Goal: Use online tool/utility: Use online tool/utility

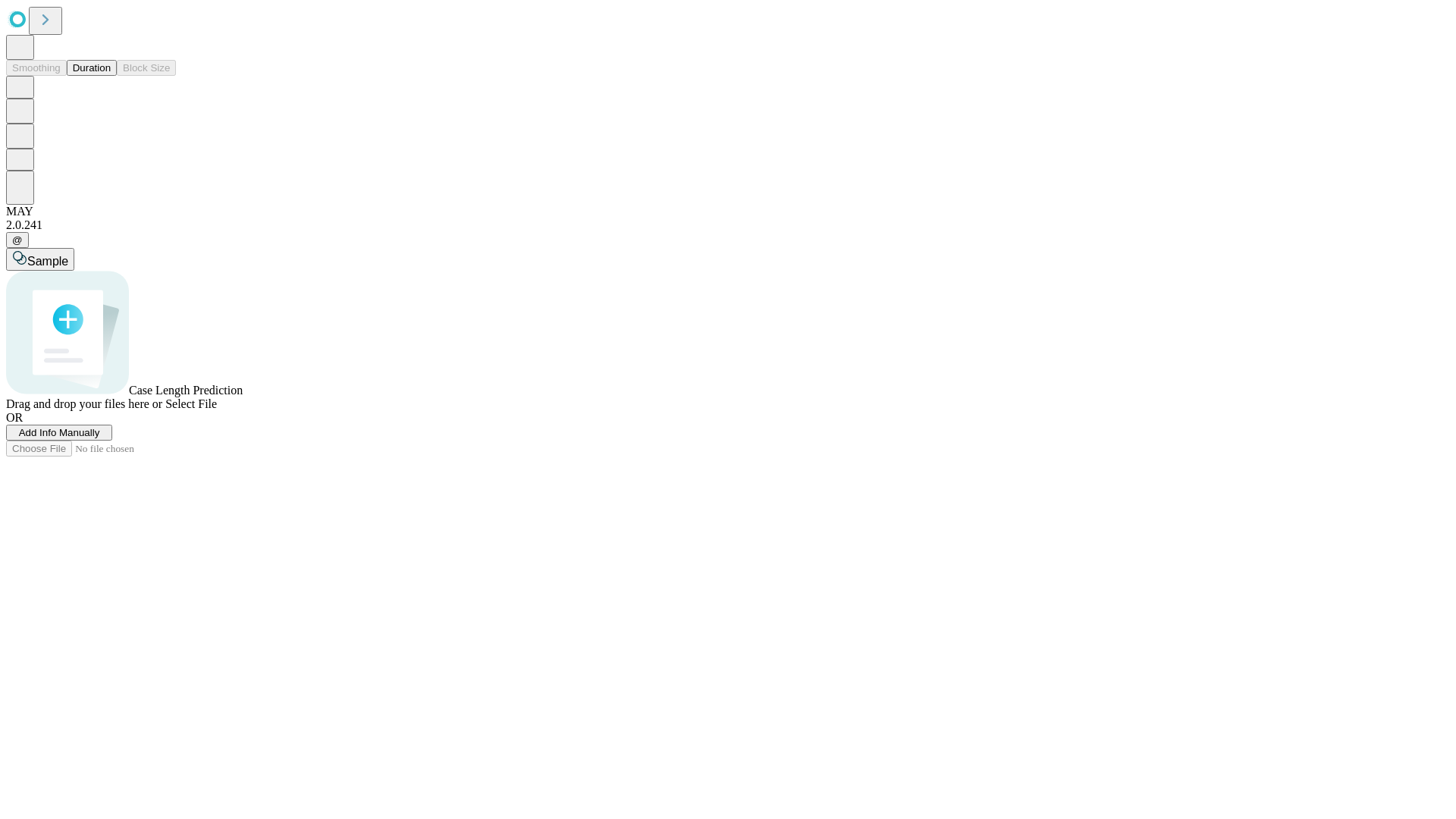
click at [111, 76] on button "Duration" at bounding box center [92, 68] width 50 height 16
click at [69, 254] on span "Sample" at bounding box center [47, 261] width 41 height 13
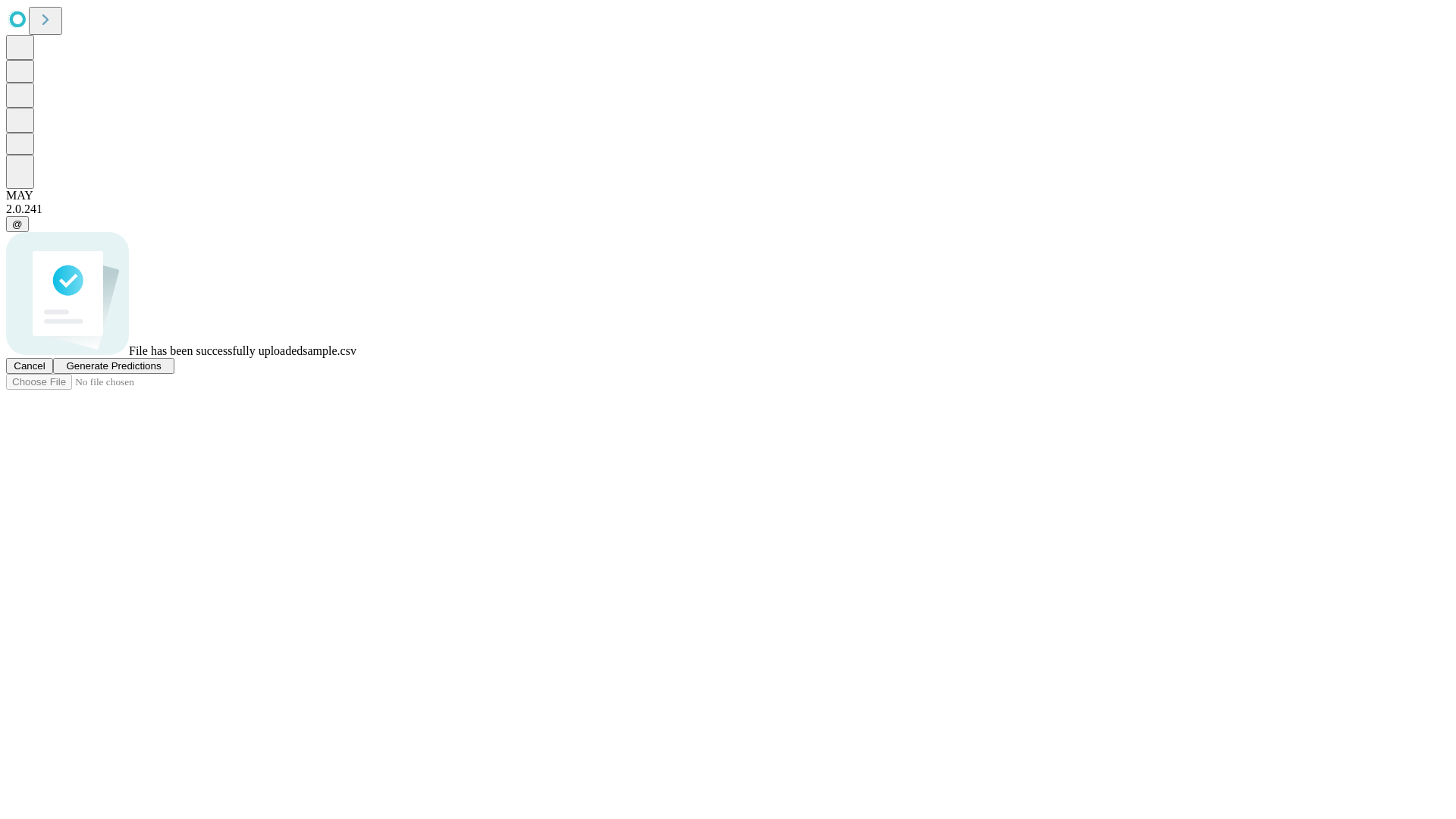
click at [160, 372] on span "Generate Predictions" at bounding box center [113, 366] width 95 height 12
